Goal: Find specific page/section: Find specific page/section

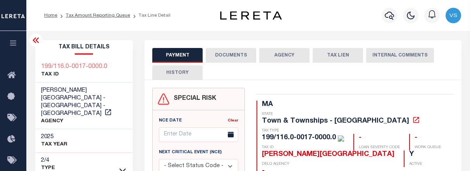
select select "OP2"
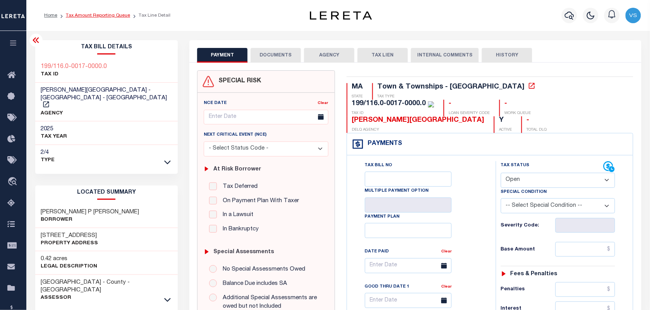
click at [86, 17] on link "Tax Amount Reporting Queue" at bounding box center [98, 15] width 64 height 5
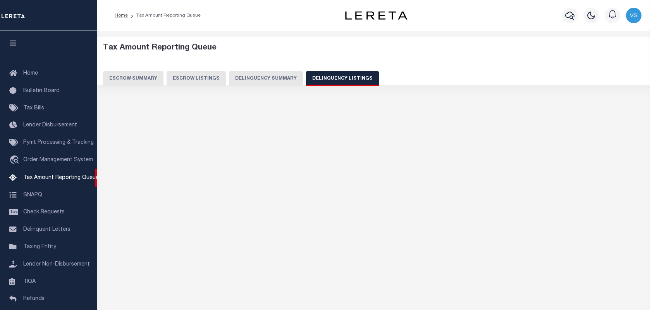
select select "100"
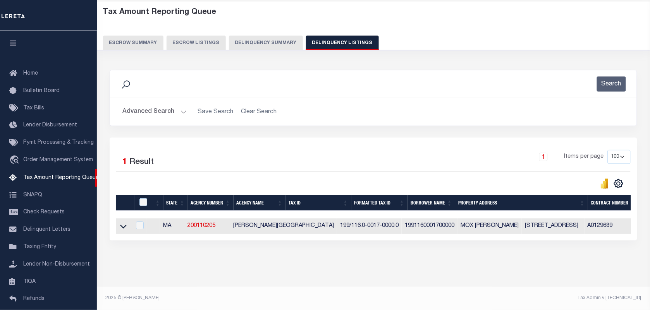
scroll to position [66, 0]
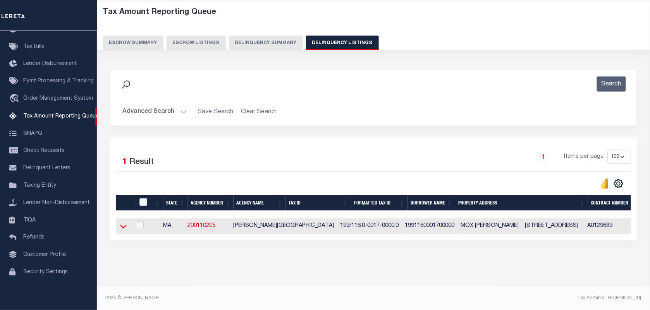
click at [122, 225] on icon at bounding box center [123, 227] width 7 height 4
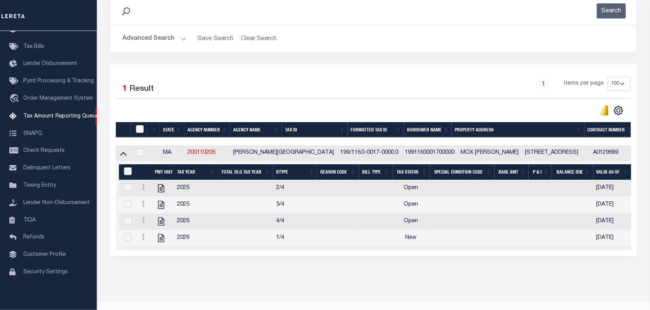
scroll to position [134, 0]
